Goal: Book appointment/travel/reservation

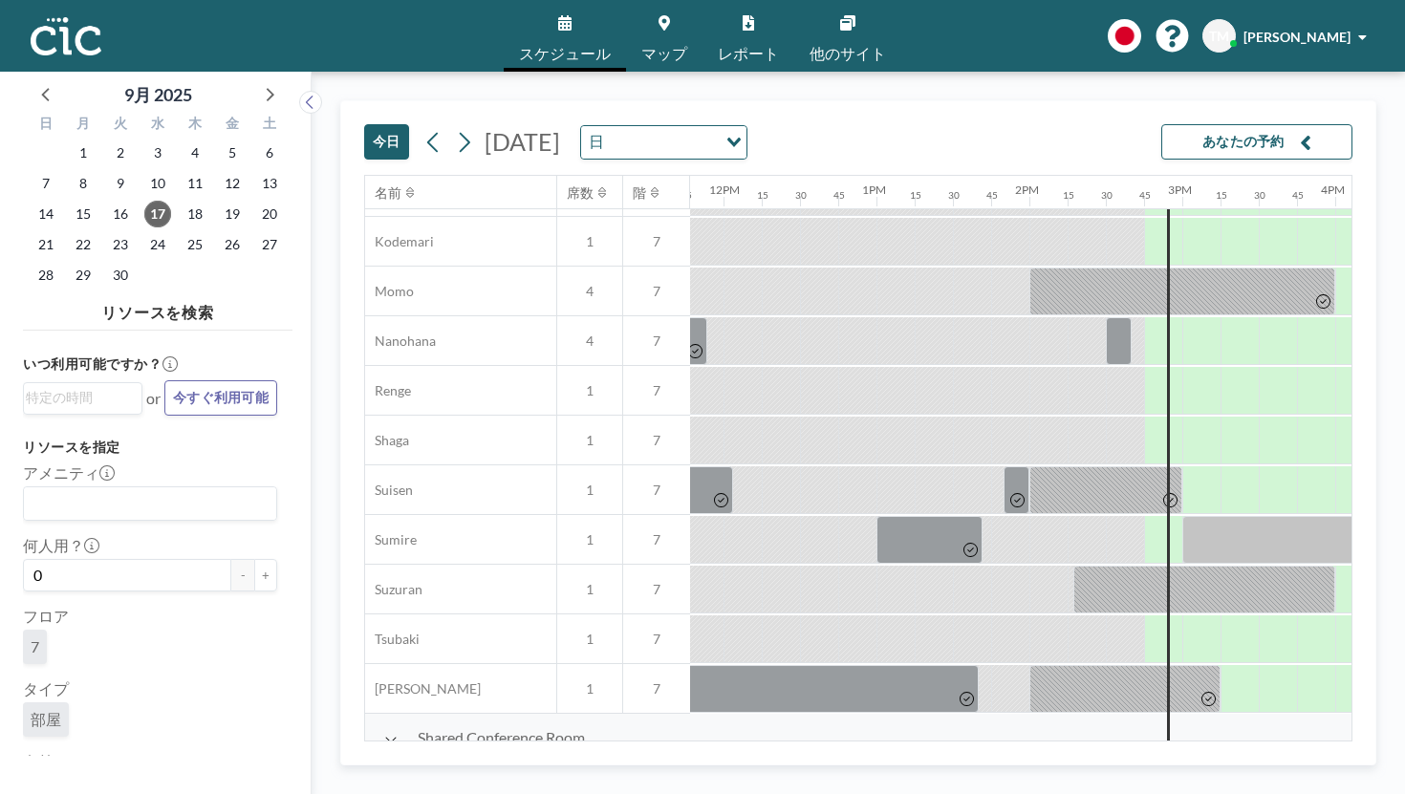
scroll to position [885, 2183]
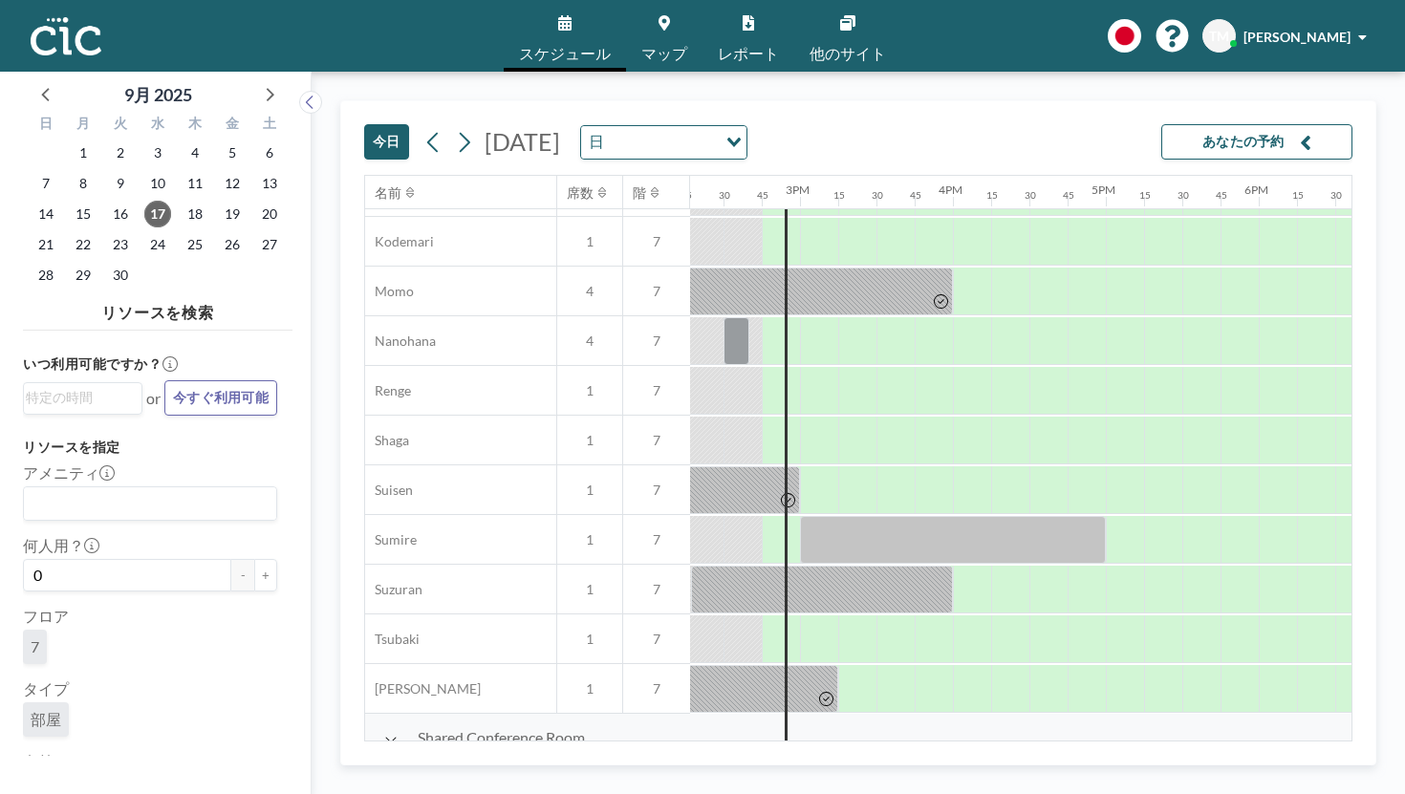
click at [718, 126] on div "Loading..." at bounding box center [732, 140] width 30 height 29
click at [488, 101] on div "[DATE] [DATE] 日 Loading... あなたの予約" at bounding box center [858, 138] width 988 height 74
click at [449, 127] on button at bounding box center [464, 142] width 31 height 31
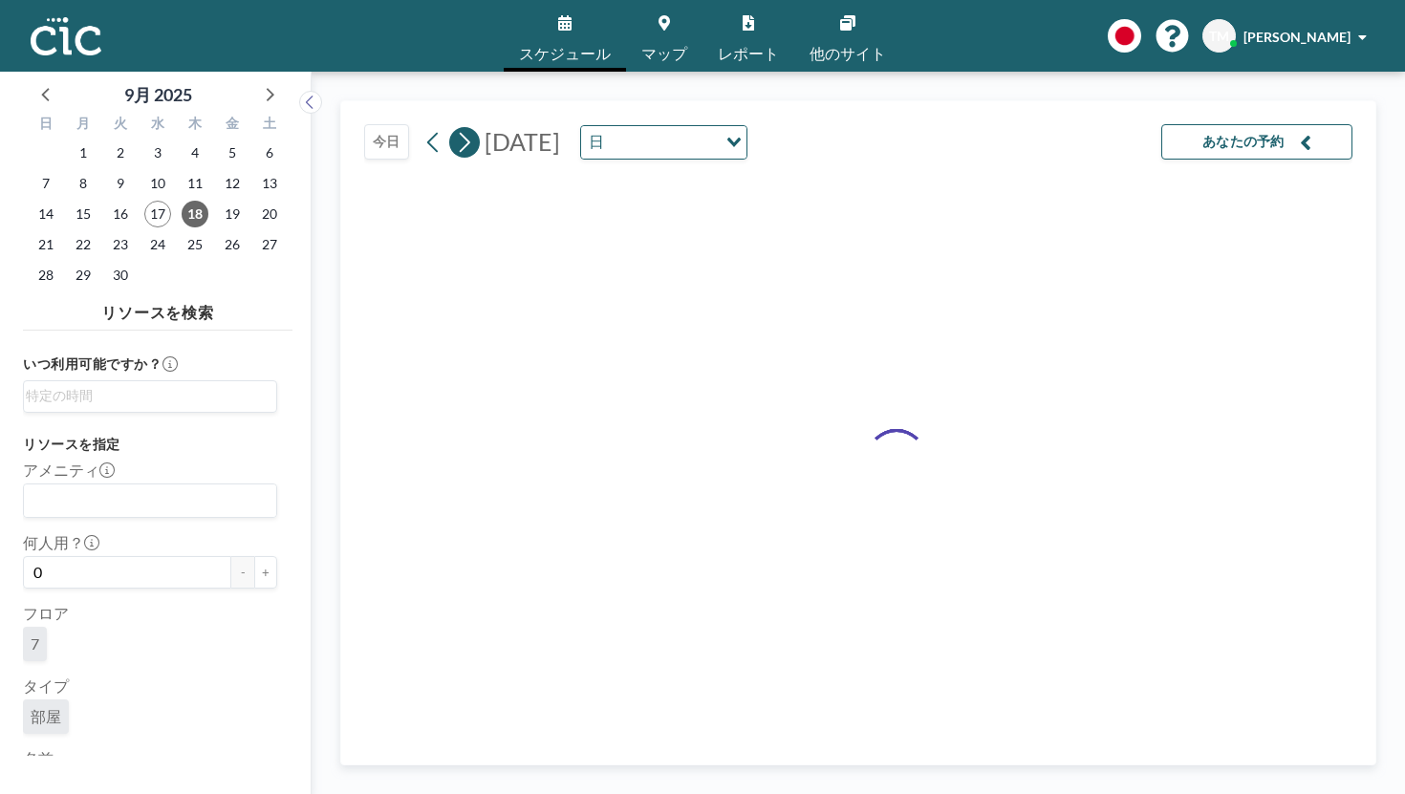
click at [455, 128] on icon at bounding box center [464, 142] width 18 height 29
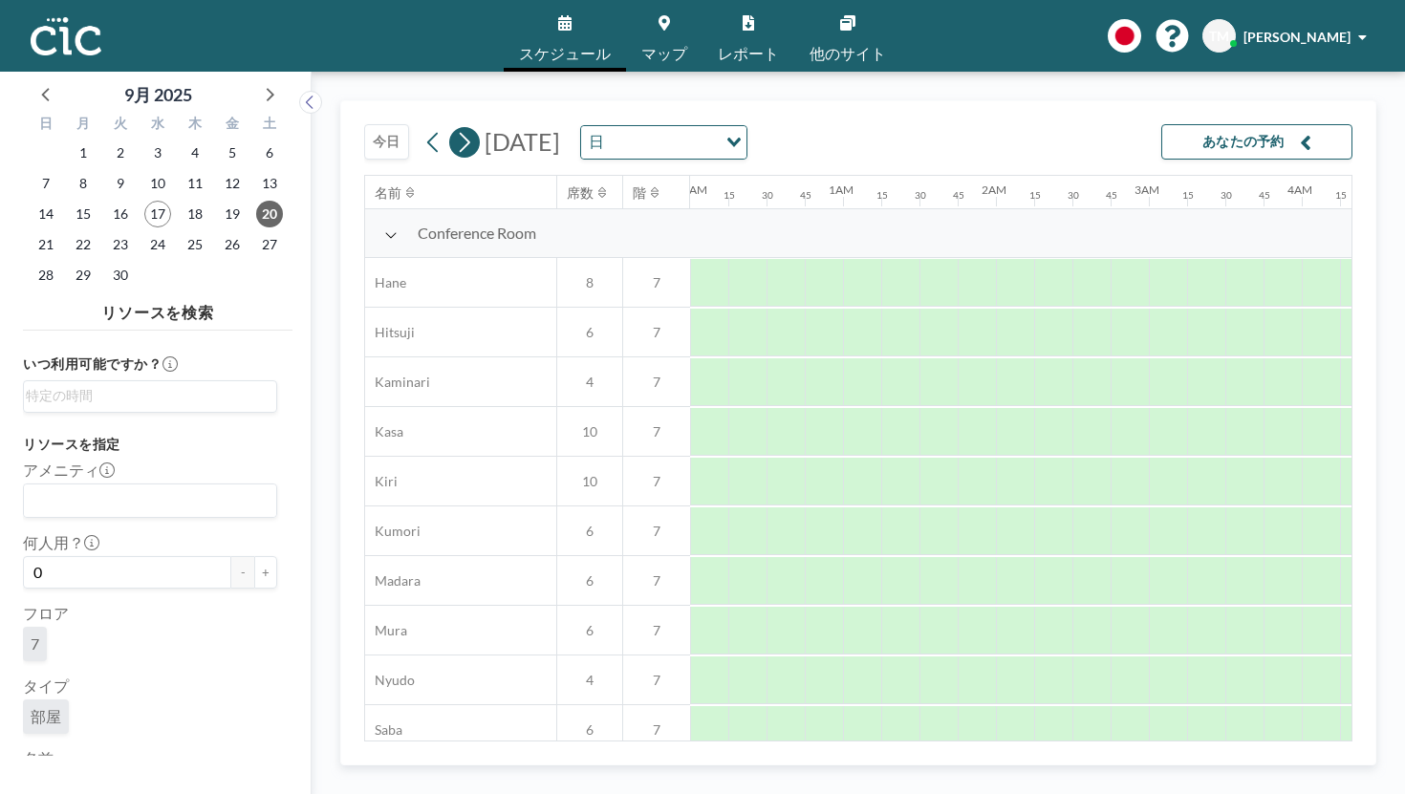
scroll to position [0, 0]
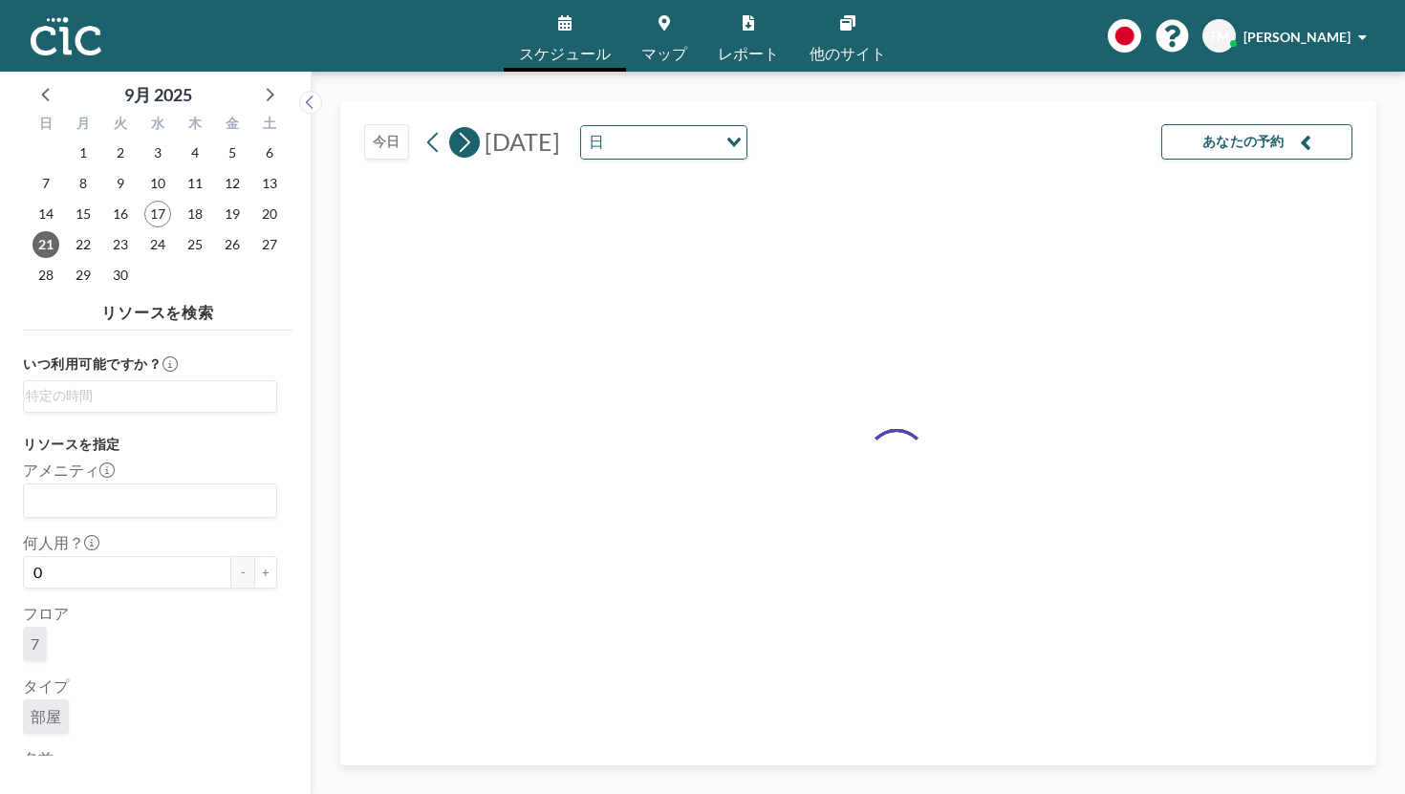
click at [455, 128] on icon at bounding box center [464, 142] width 18 height 29
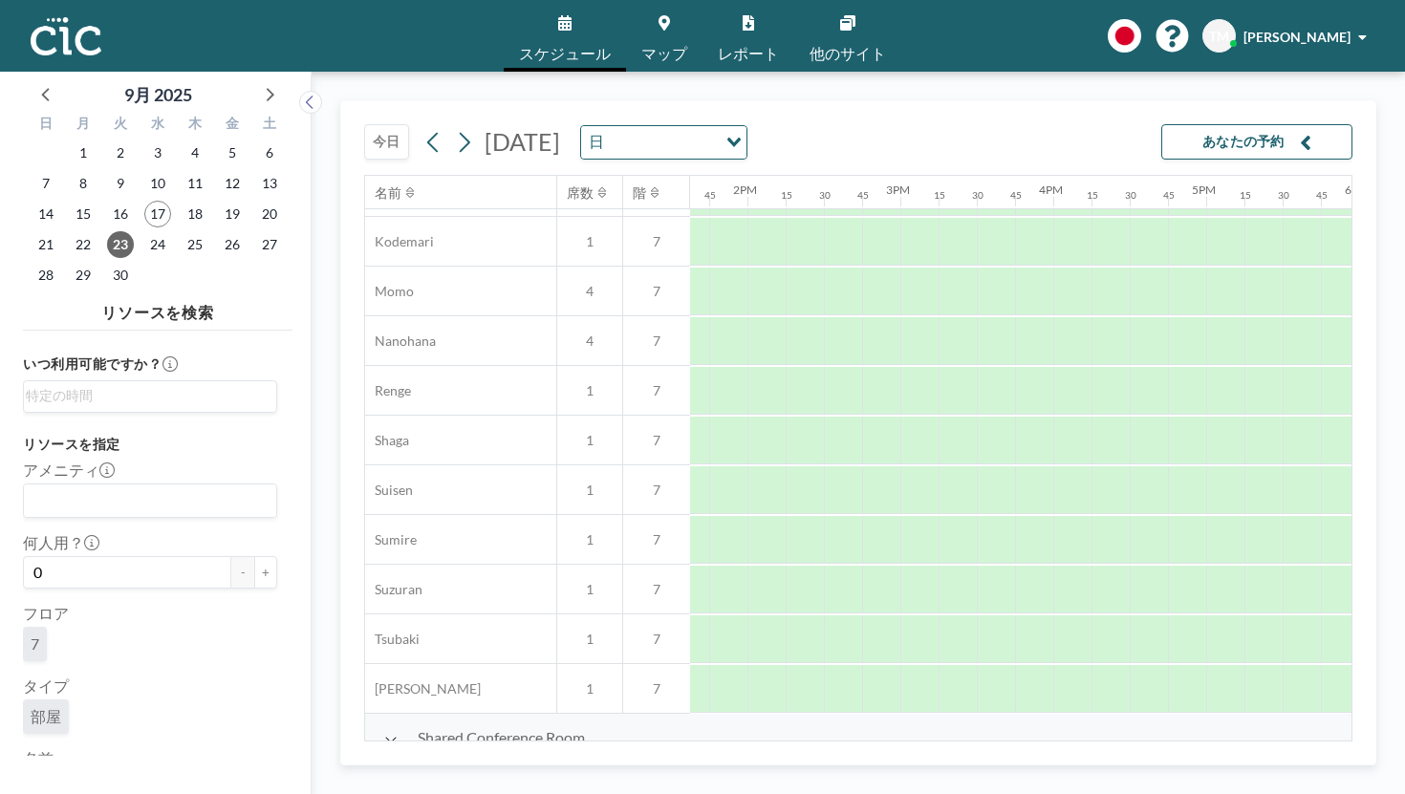
scroll to position [885, 2183]
drag, startPoint x: 745, startPoint y: 495, endPoint x: 982, endPoint y: 495, distance: 237.0
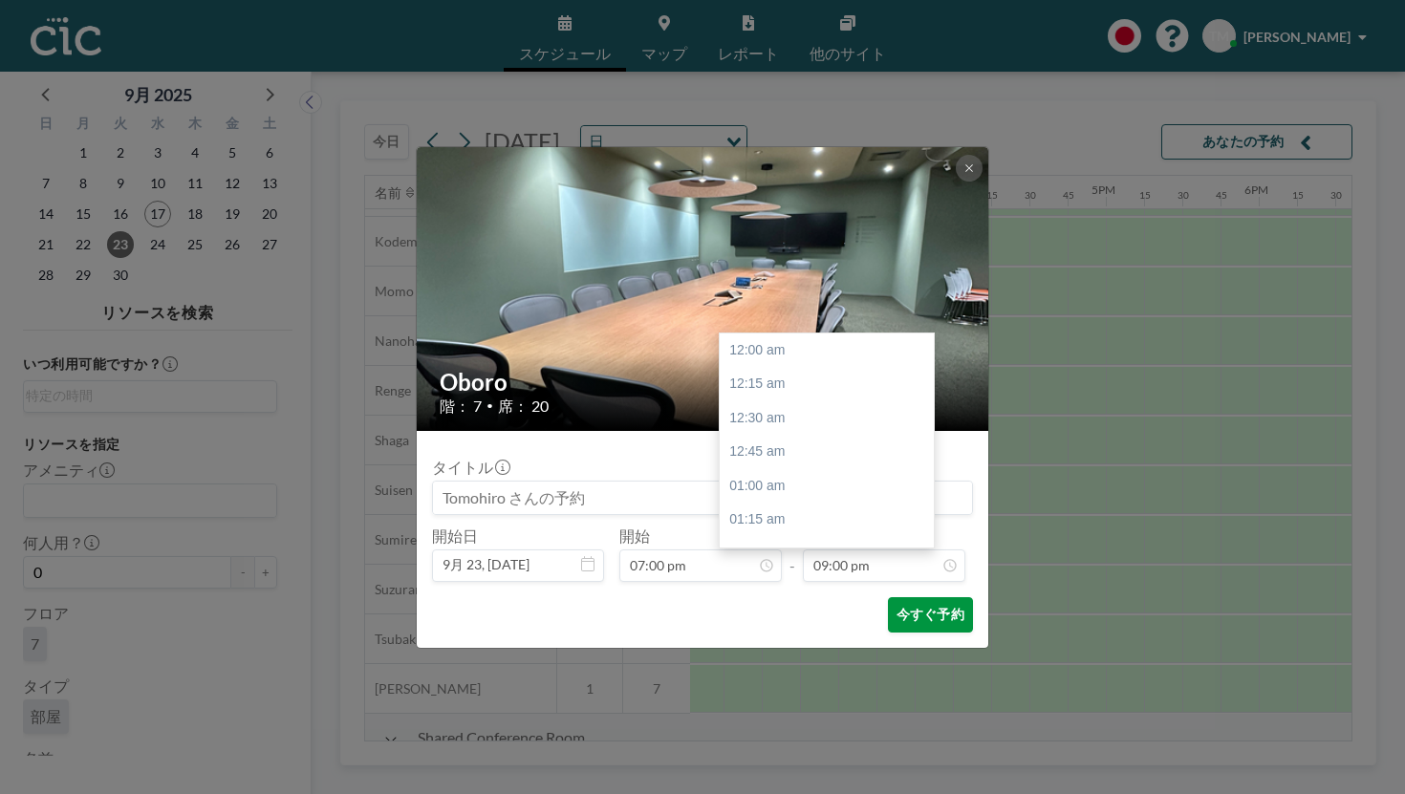
scroll to position [2562, 0]
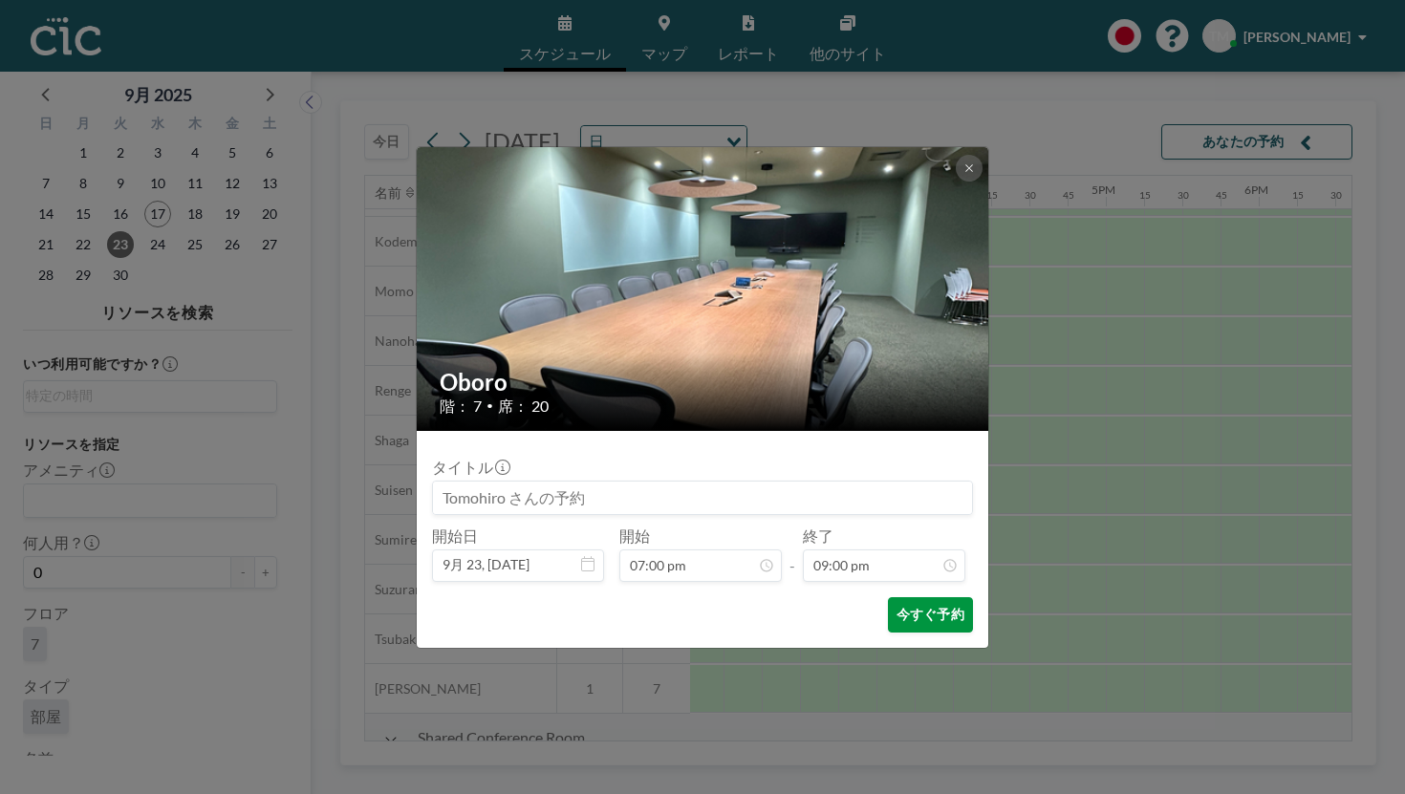
click at [888, 597] on button "今すぐ予約" at bounding box center [930, 614] width 85 height 35
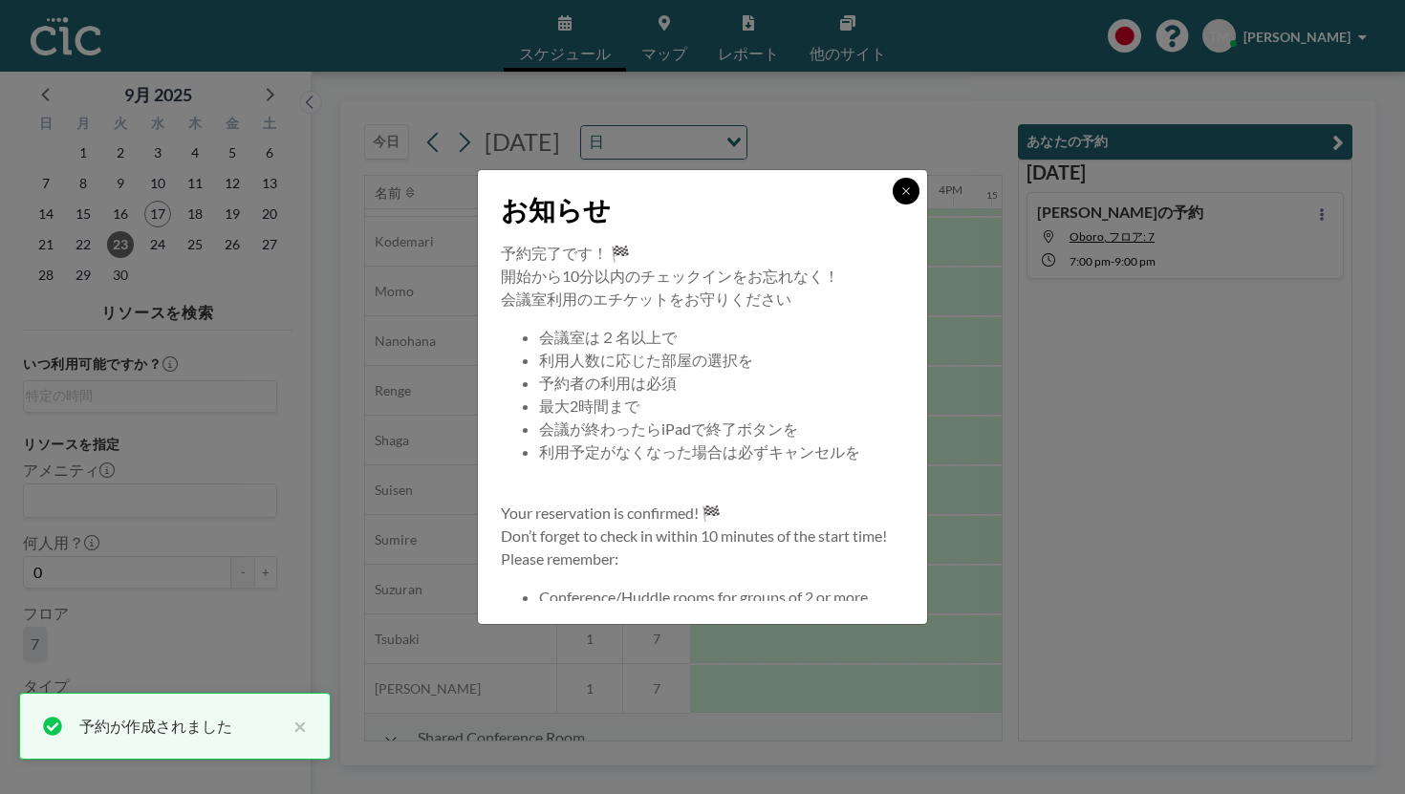
click at [902, 194] on icon at bounding box center [905, 190] width 7 height 7
